Goal: Task Accomplishment & Management: Manage account settings

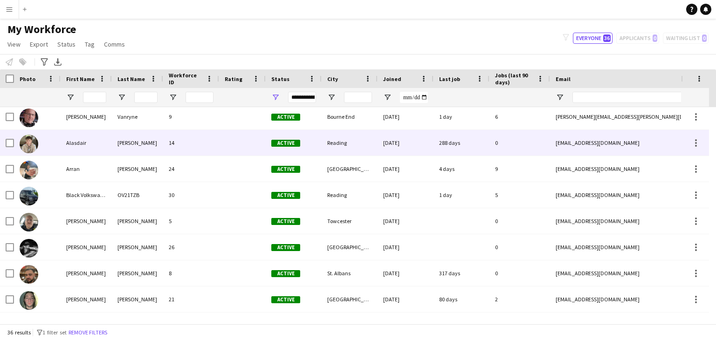
scroll to position [30, 0]
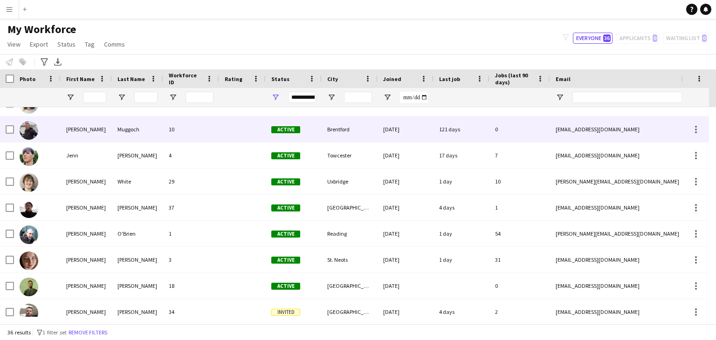
click at [227, 131] on div at bounding box center [242, 130] width 47 height 26
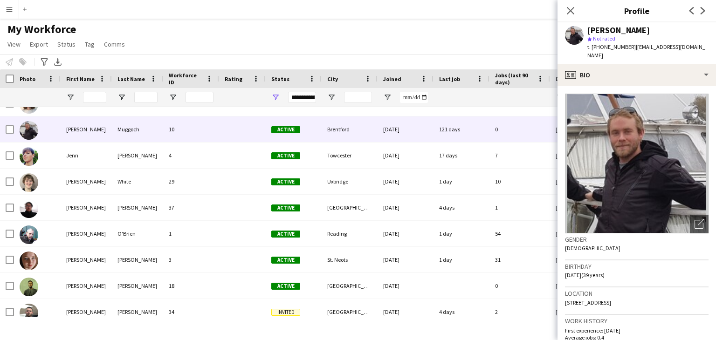
click at [7, 5] on button "Menu" at bounding box center [9, 9] width 19 height 19
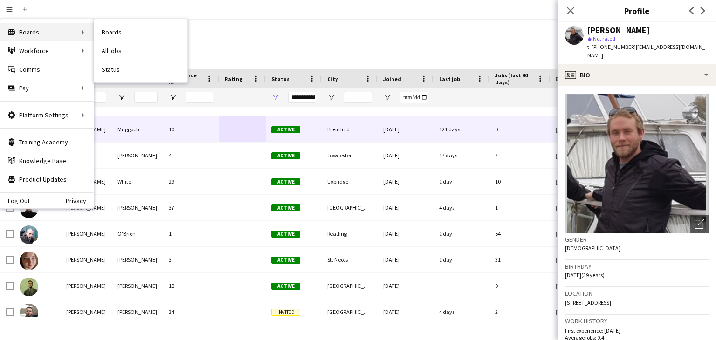
click at [39, 29] on div "Boards Boards" at bounding box center [46, 32] width 93 height 19
click at [77, 29] on div "Boards Boards" at bounding box center [46, 32] width 93 height 19
click at [107, 27] on link "Boards" at bounding box center [140, 32] width 93 height 19
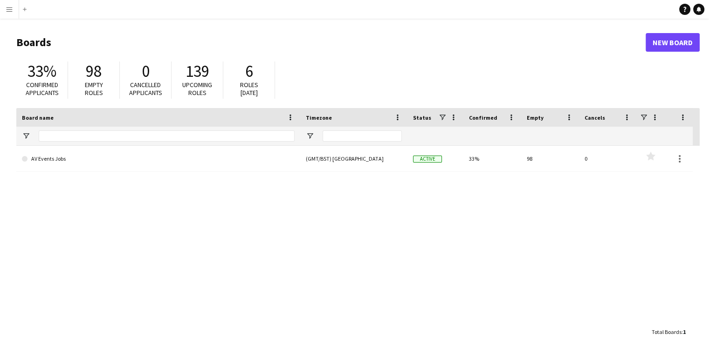
click at [6, 10] on app-icon "Menu" at bounding box center [9, 9] width 7 height 7
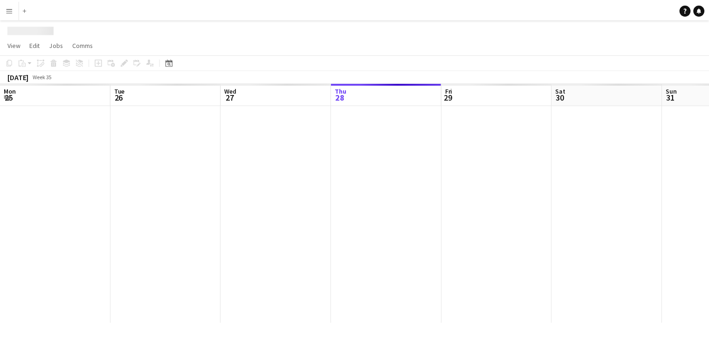
scroll to position [0, 223]
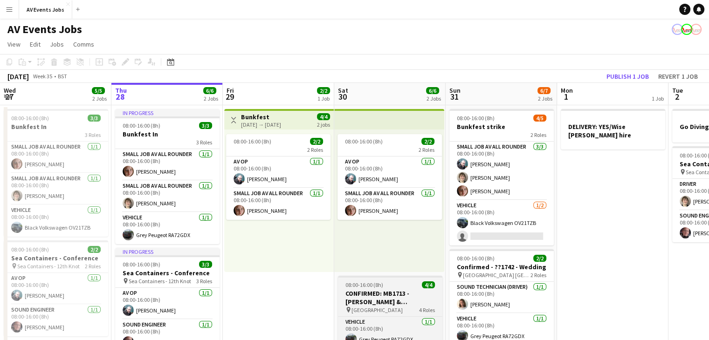
click at [392, 300] on h3 "CONFIRMED: MB1713 - [PERSON_NAME] & [PERSON_NAME] - wedding" at bounding box center [390, 297] width 104 height 17
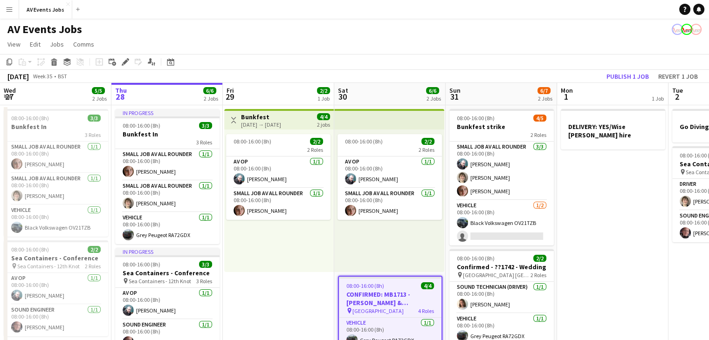
scroll to position [91, 0]
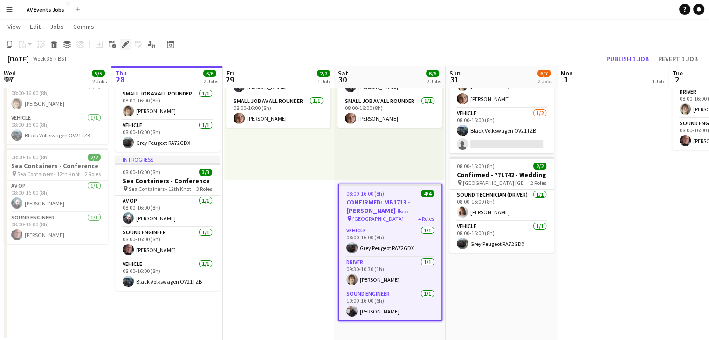
click at [125, 41] on icon "Edit" at bounding box center [125, 44] width 7 height 7
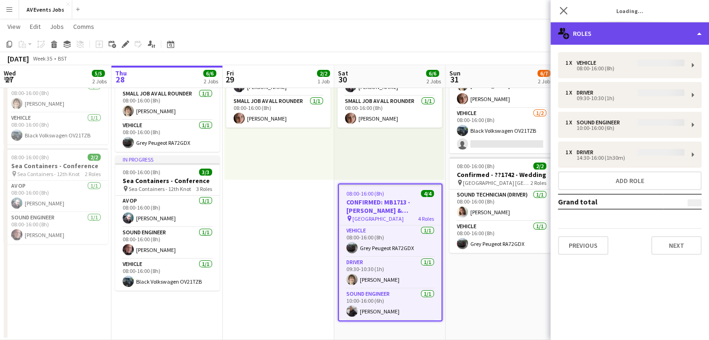
click at [617, 29] on div "multiple-users-add Roles" at bounding box center [629, 33] width 158 height 22
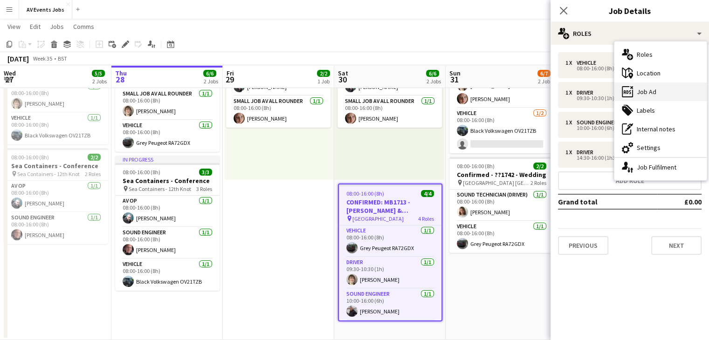
click at [653, 86] on div "ads-window Job Ad" at bounding box center [660, 91] width 92 height 19
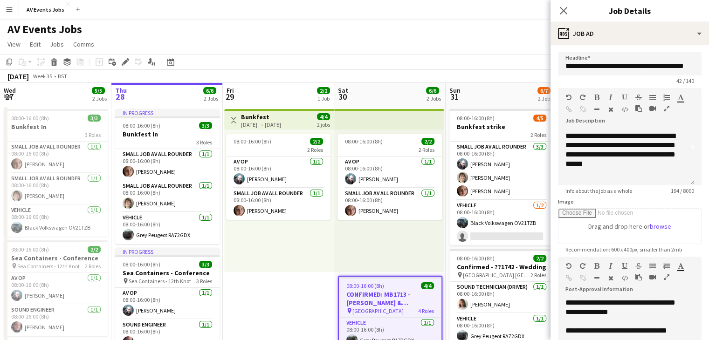
scroll to position [0, 0]
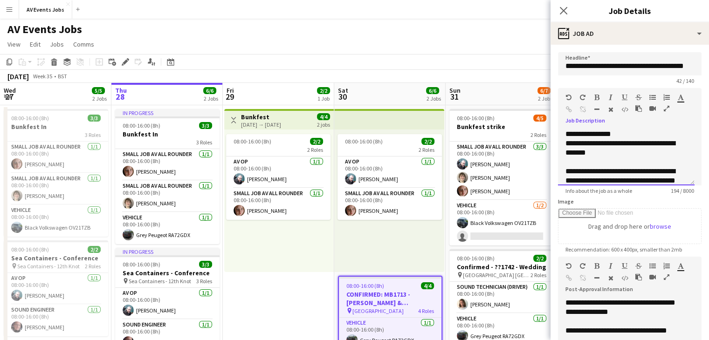
click at [570, 144] on div "**********" at bounding box center [622, 176] width 115 height 75
click at [561, 6] on icon "Close pop-in" at bounding box center [563, 10] width 9 height 9
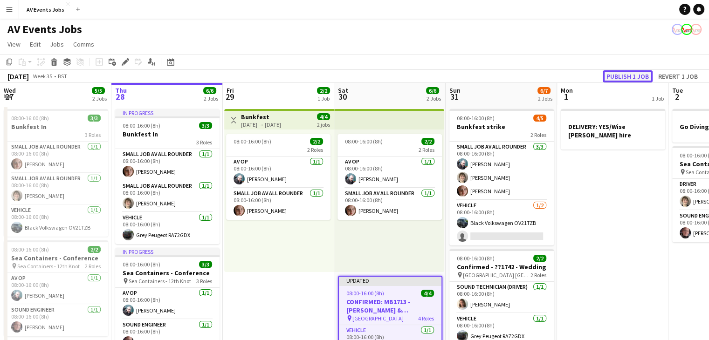
click at [622, 75] on button "Publish 1 job" at bounding box center [628, 76] width 50 height 12
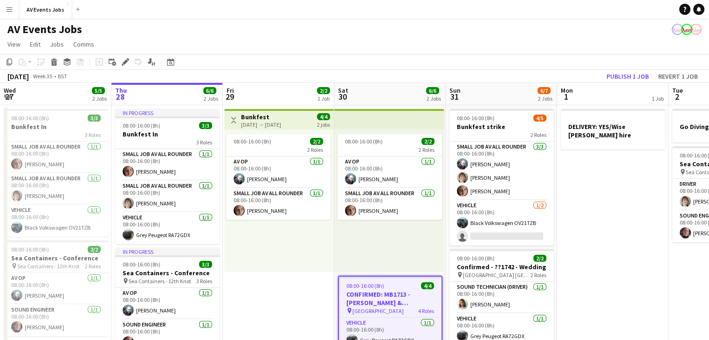
click at [382, 292] on h3 "CONFIRMED: MB1713 - [PERSON_NAME] & [PERSON_NAME] - wedding" at bounding box center [390, 298] width 103 height 17
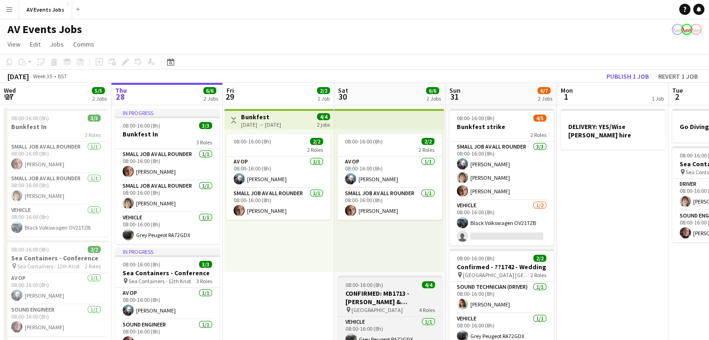
click at [382, 292] on h3 "CONFIRMED: MB1713 - [PERSON_NAME] & [PERSON_NAME] - wedding" at bounding box center [390, 297] width 104 height 17
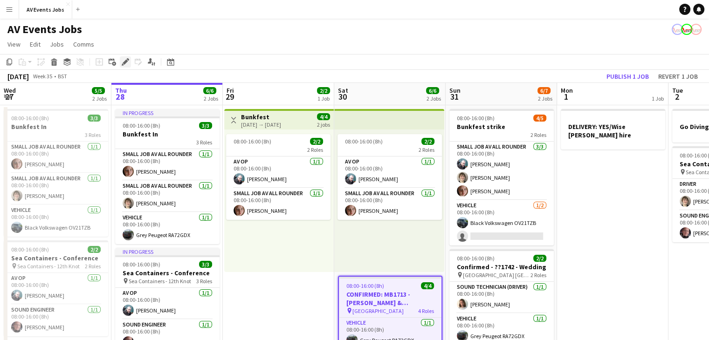
click at [121, 62] on div "Edit" at bounding box center [125, 61] width 11 height 11
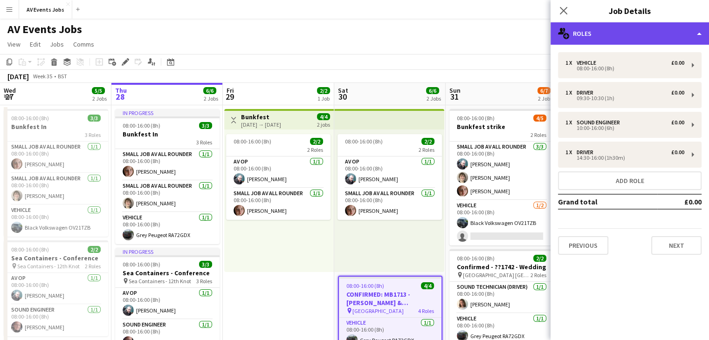
click at [643, 40] on div "multiple-users-add Roles" at bounding box center [629, 33] width 158 height 22
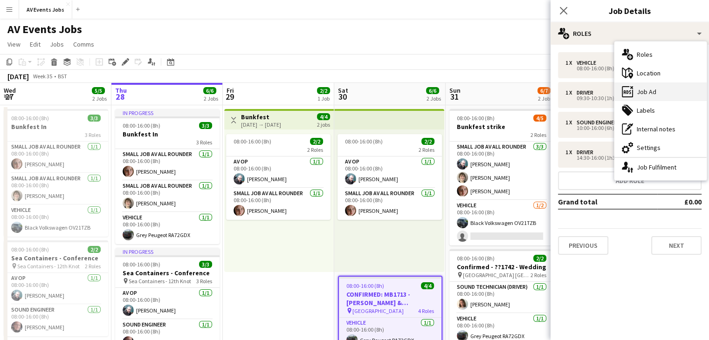
click at [646, 86] on div "ads-window Job Ad" at bounding box center [660, 91] width 92 height 19
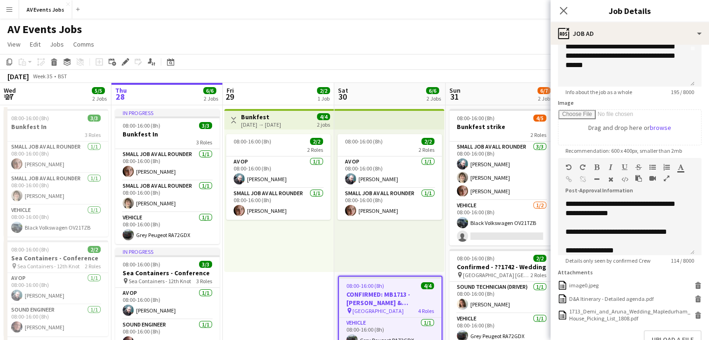
scroll to position [102, 0]
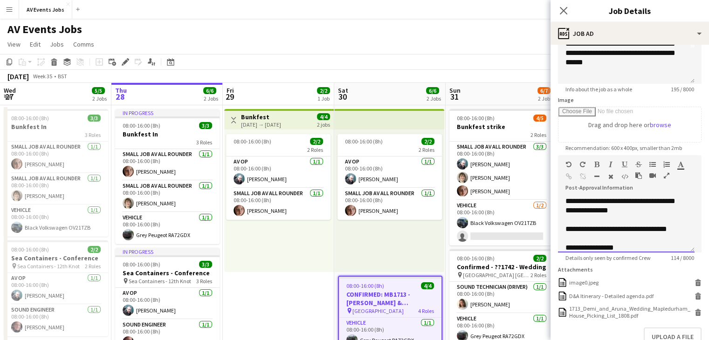
click at [627, 245] on div "**********" at bounding box center [622, 247] width 115 height 9
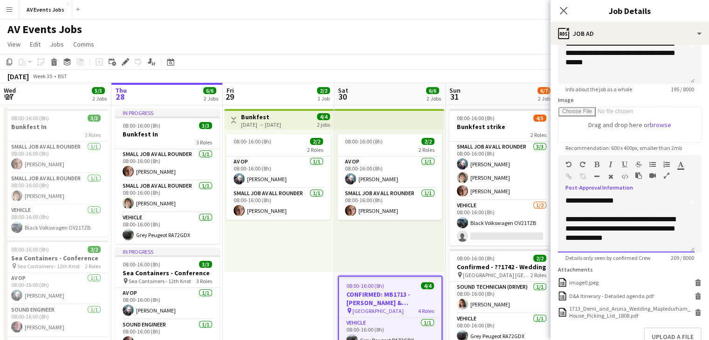
scroll to position [49, 0]
drag, startPoint x: 652, startPoint y: 247, endPoint x: 564, endPoint y: 220, distance: 92.3
click at [564, 220] on div "**********" at bounding box center [626, 225] width 137 height 56
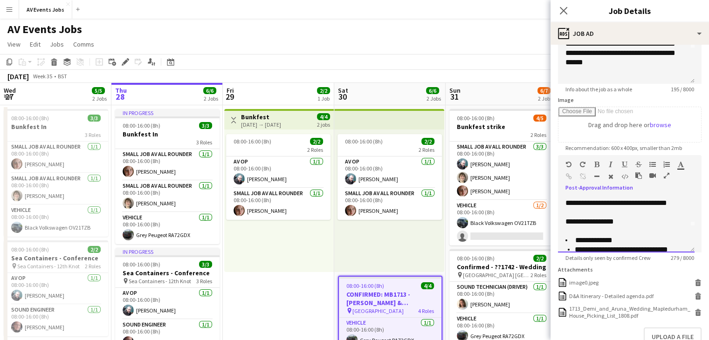
scroll to position [84, 0]
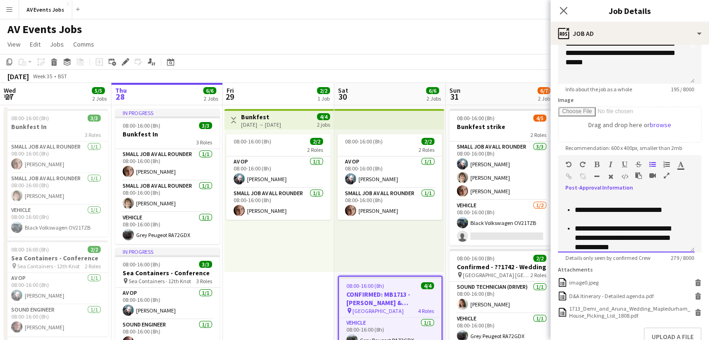
click at [641, 247] on li "**********" at bounding box center [627, 238] width 105 height 28
drag, startPoint x: 591, startPoint y: 240, endPoint x: 574, endPoint y: 230, distance: 19.2
click at [575, 230] on li "**********" at bounding box center [627, 238] width 105 height 28
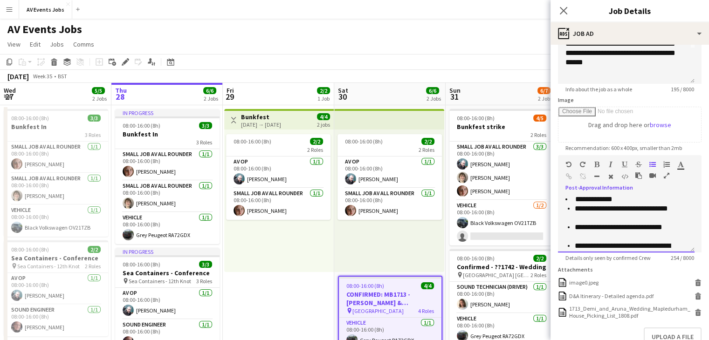
scroll to position [82, 0]
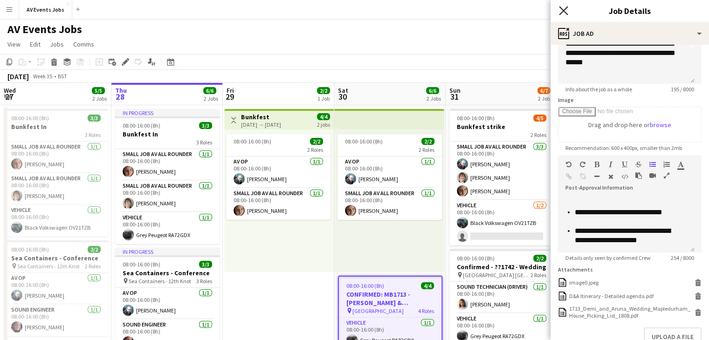
click at [566, 14] on icon at bounding box center [563, 10] width 9 height 9
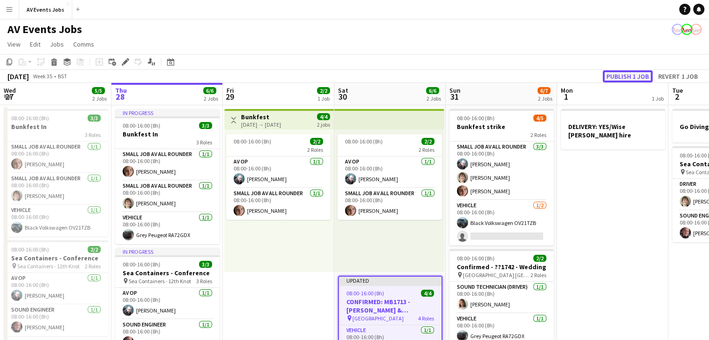
click at [636, 71] on button "Publish 1 job" at bounding box center [628, 76] width 50 height 12
